Goal: Check status: Check status

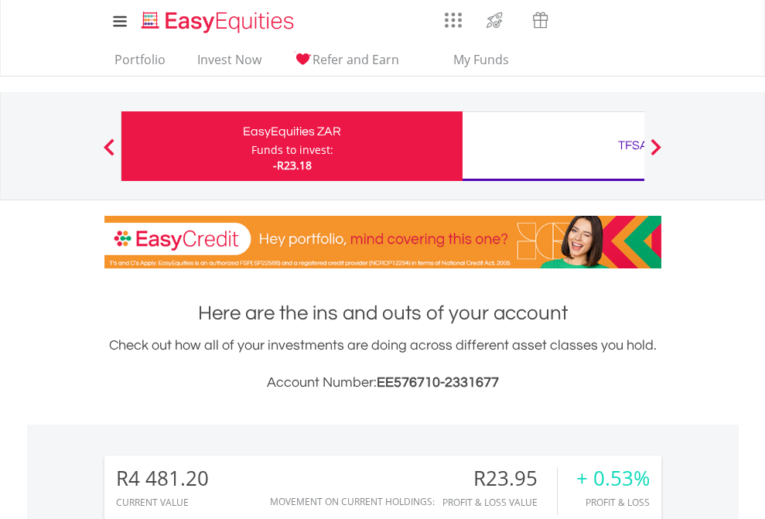
scroll to position [149, 243]
click at [252, 146] on div "Funds to invest:" at bounding box center [293, 149] width 82 height 15
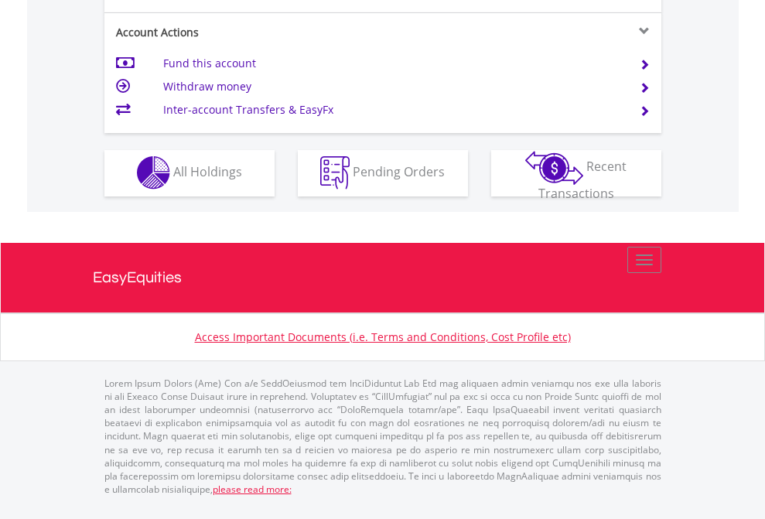
scroll to position [1447, 0]
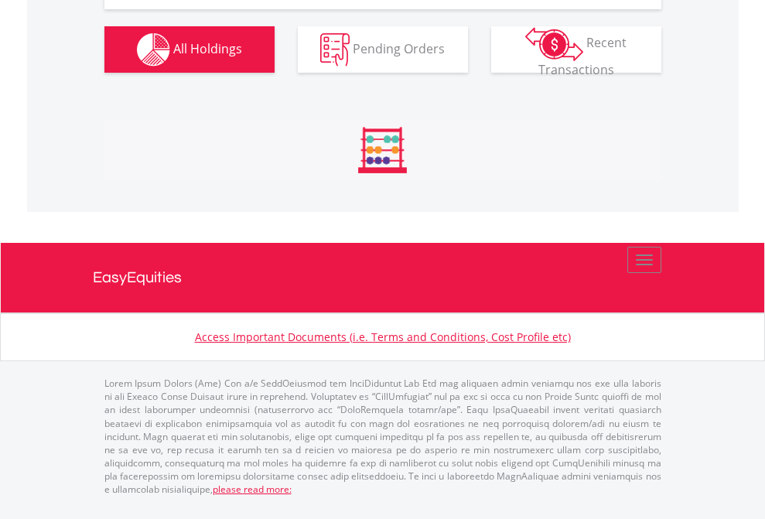
scroll to position [149, 243]
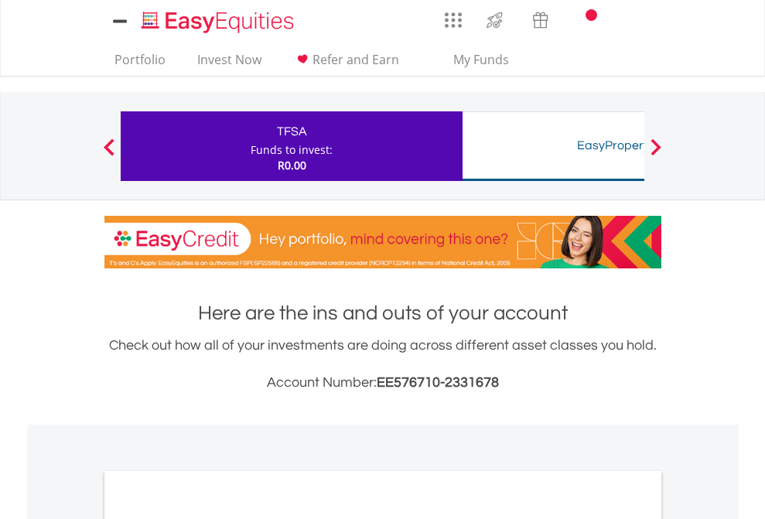
scroll to position [930, 0]
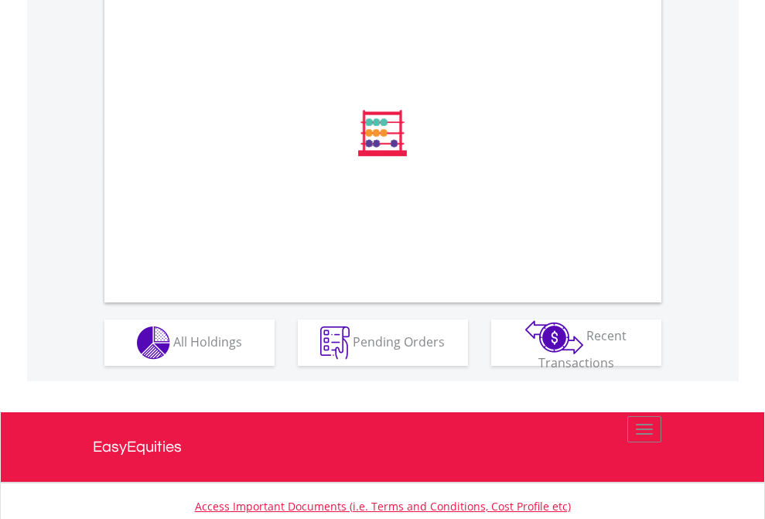
click at [173, 350] on span "All Holdings" at bounding box center [207, 341] width 69 height 17
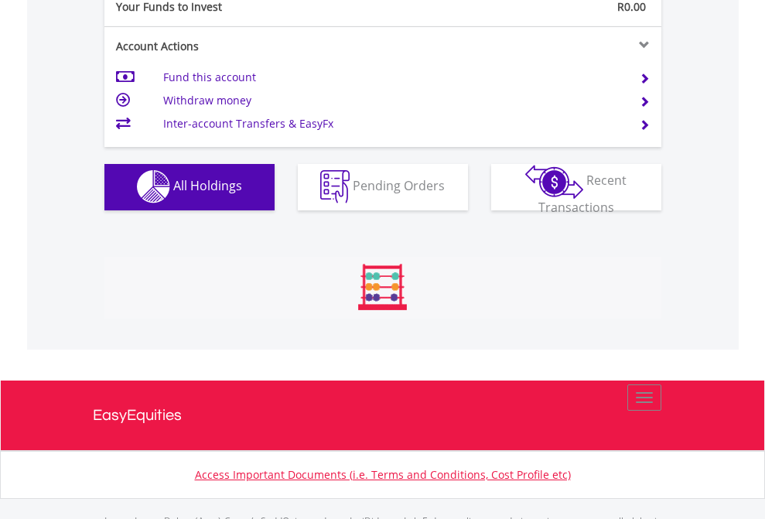
scroll to position [1532, 0]
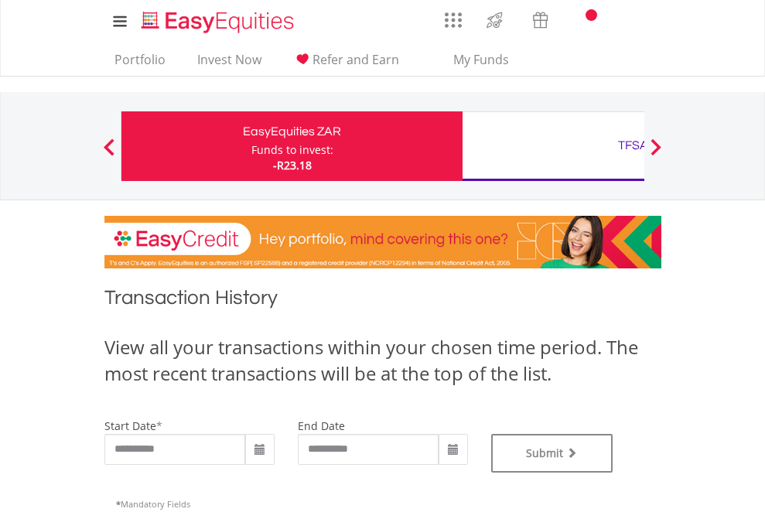
type input "**********"
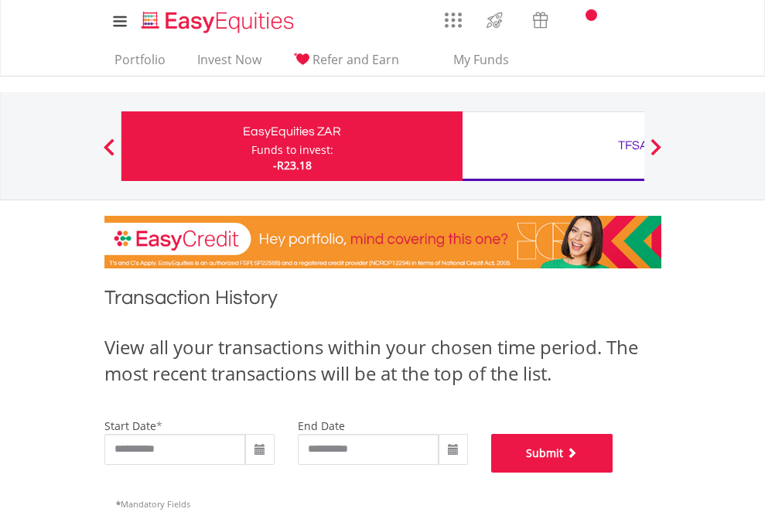
click at [614, 473] on button "Submit" at bounding box center [552, 453] width 122 height 39
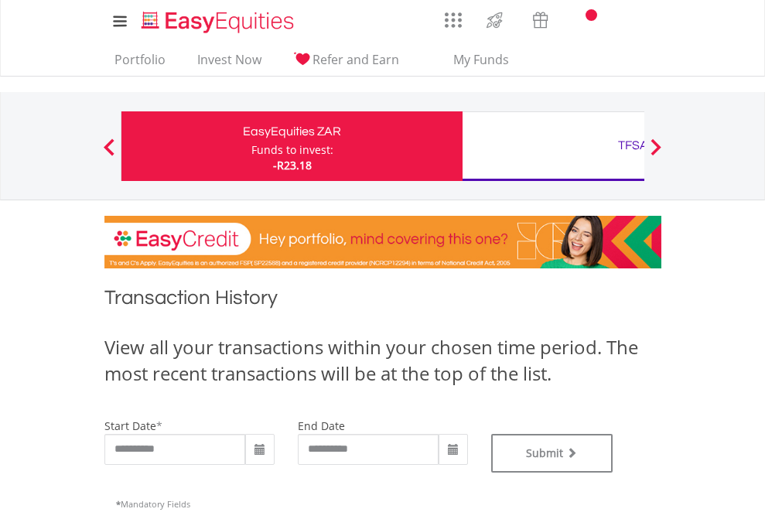
click at [553, 146] on div "TFSA" at bounding box center [633, 146] width 323 height 22
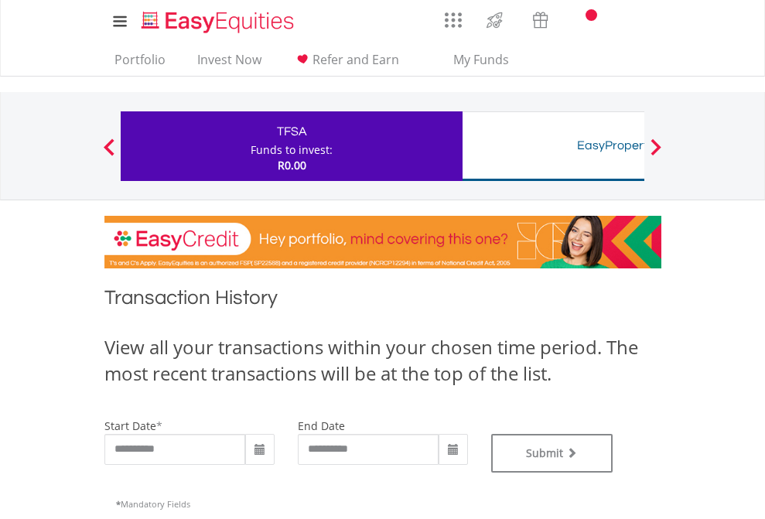
type input "**********"
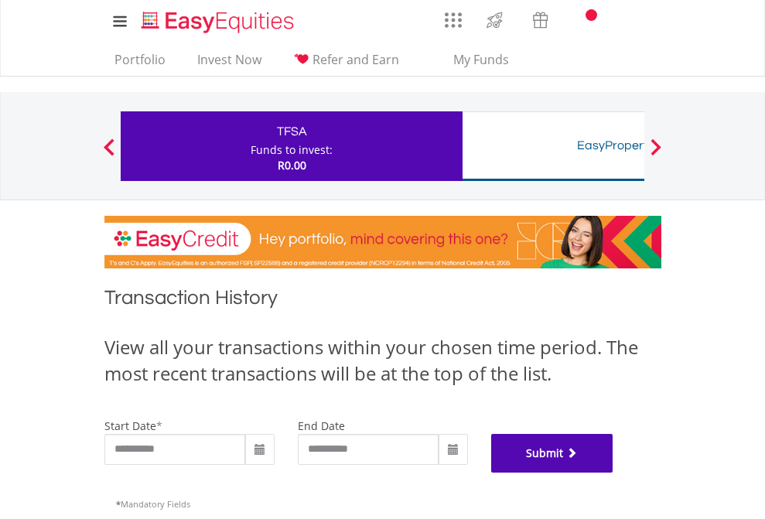
click at [614, 473] on button "Submit" at bounding box center [552, 453] width 122 height 39
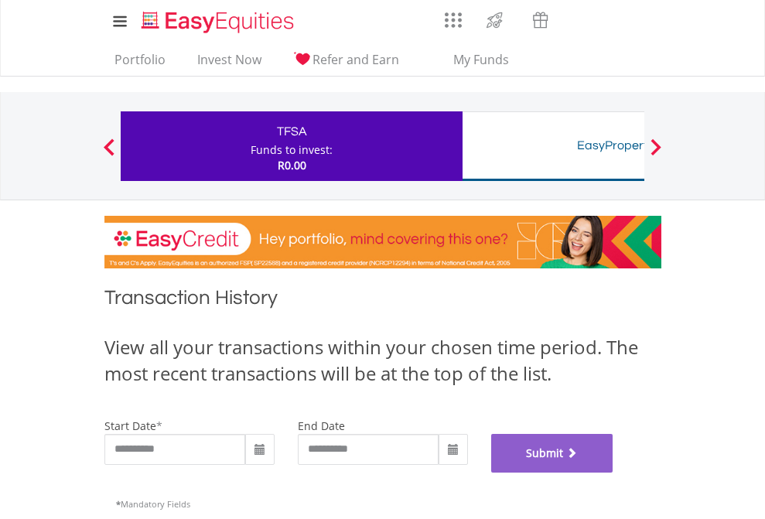
scroll to position [628, 0]
